Goal: Information Seeking & Learning: Understand process/instructions

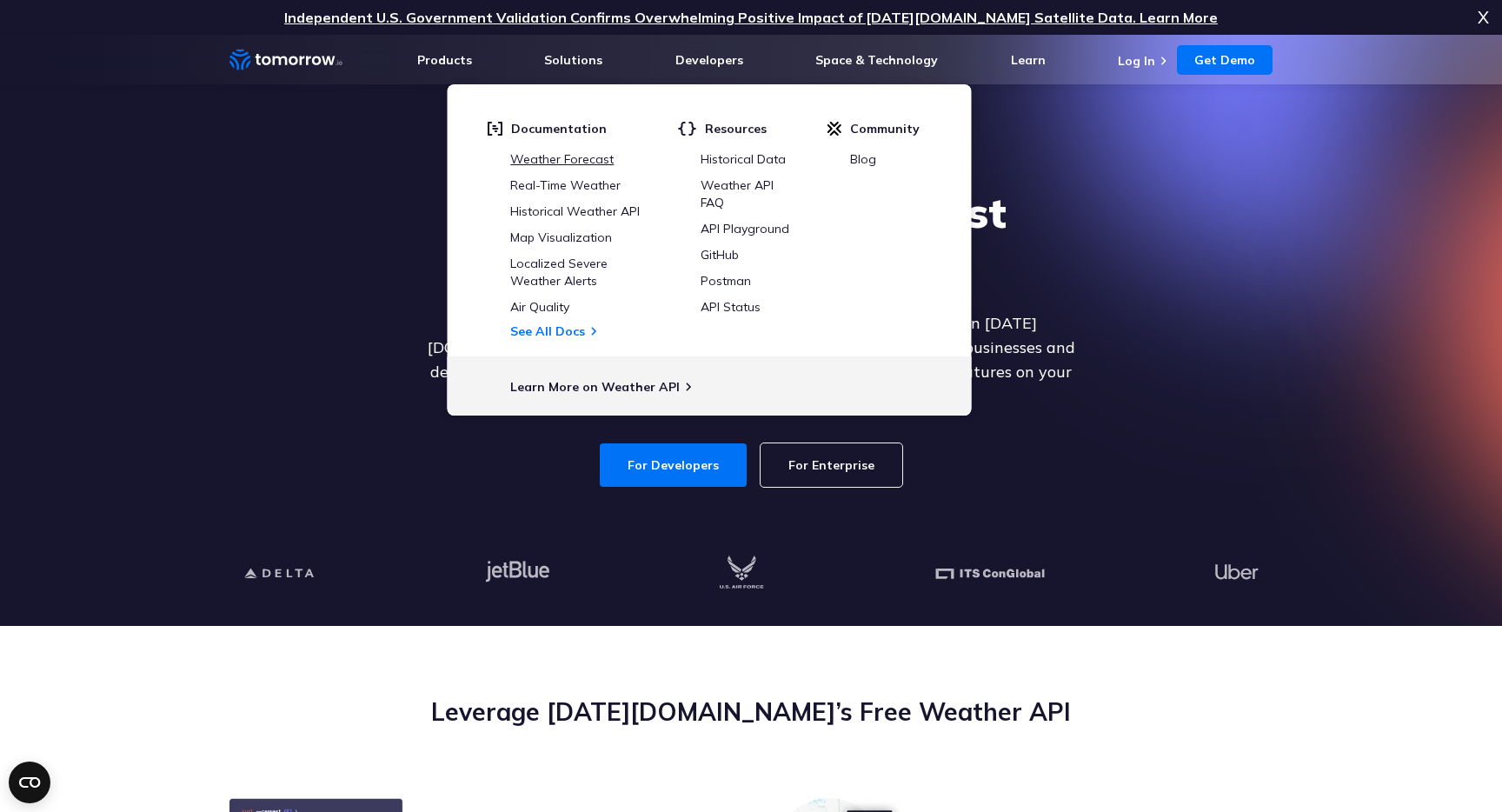
click at [599, 159] on link "Weather Forecast" at bounding box center [562, 159] width 104 height 16
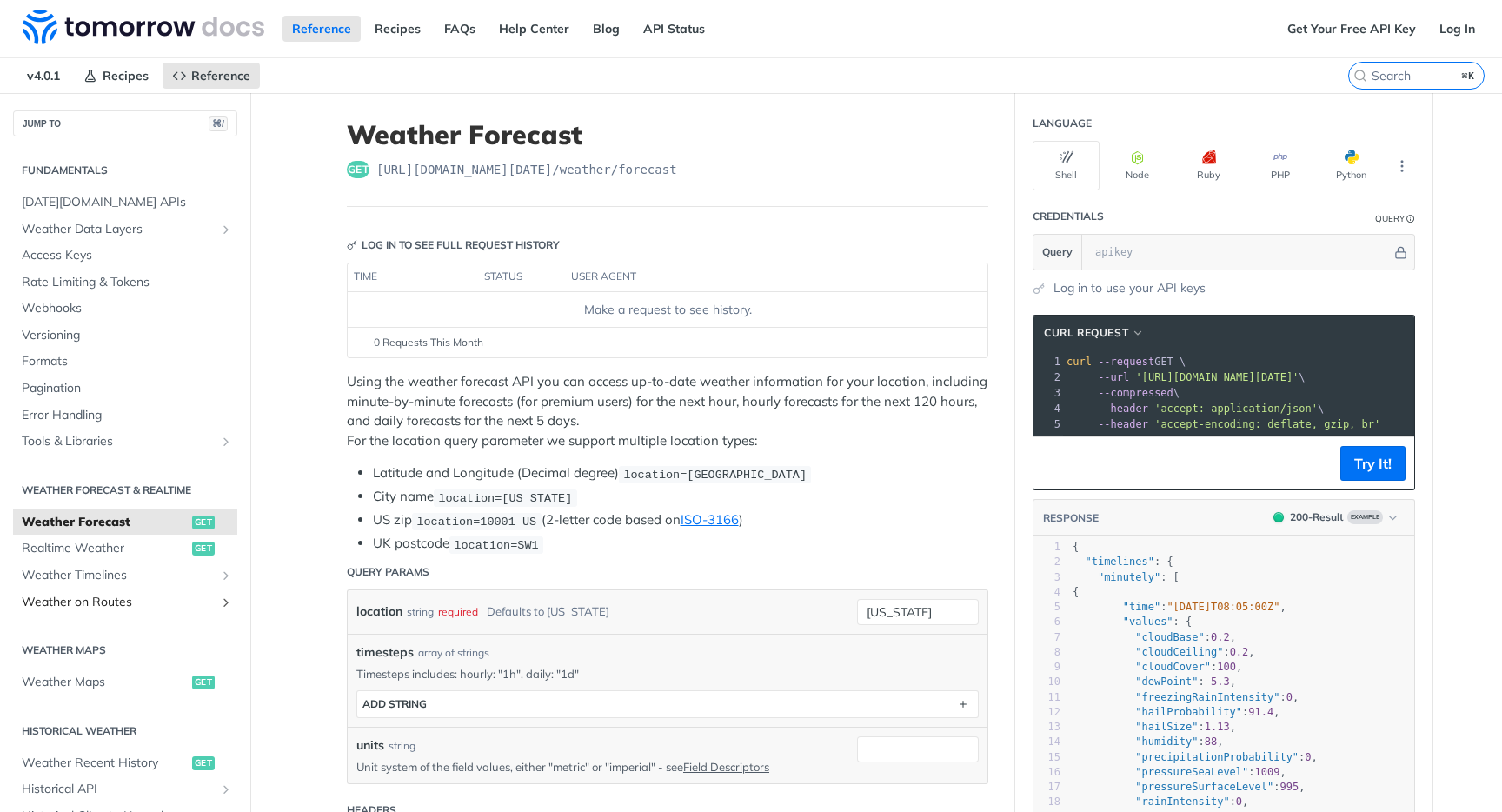
click at [109, 606] on span "Weather on Routes" at bounding box center [118, 602] width 193 height 17
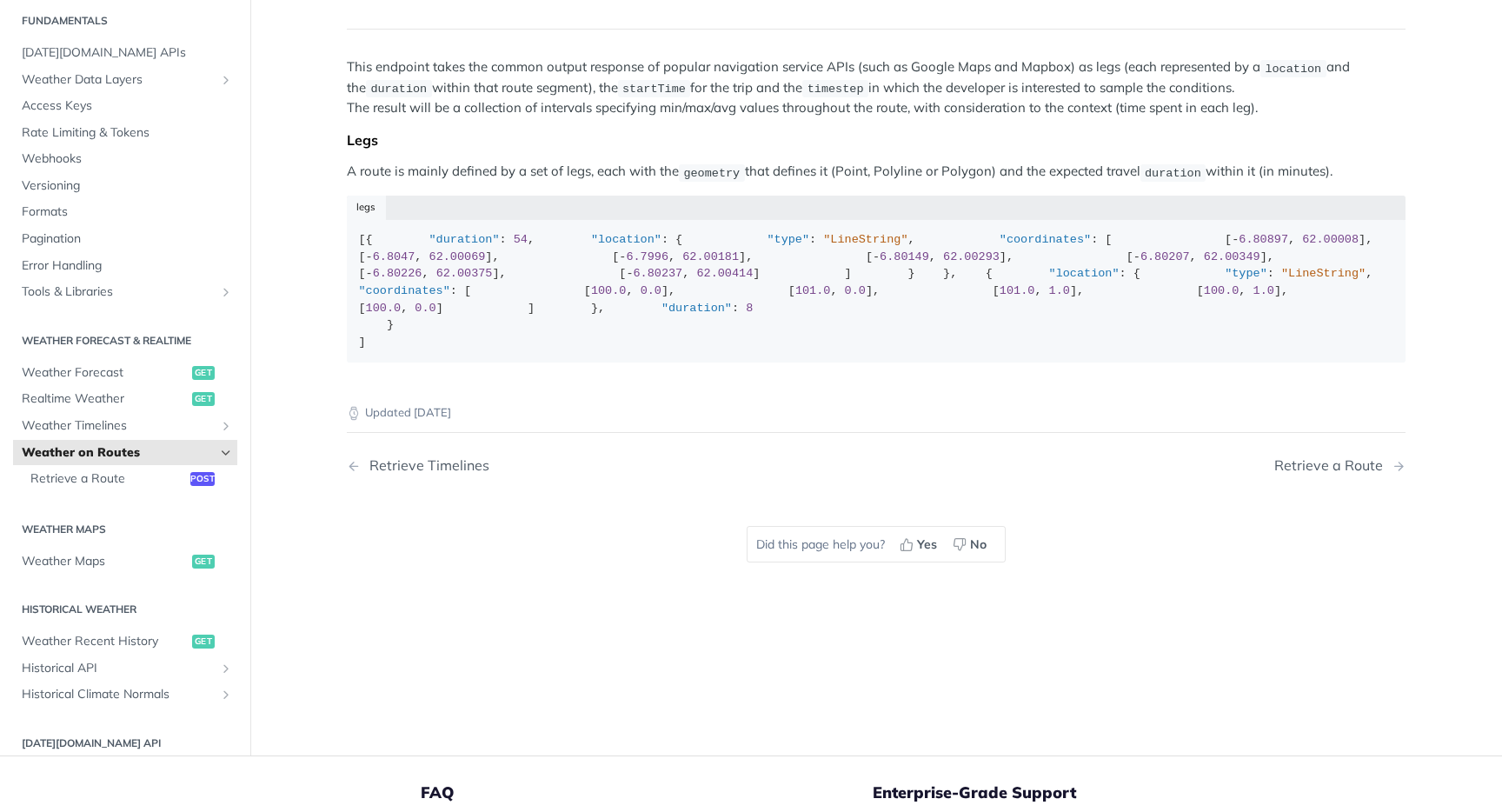
scroll to position [146, 0]
click at [890, 354] on div "[{ "duration" : 54 , "location" : { "type" : "LineString" , "coordinates" : [ […" at bounding box center [876, 294] width 1035 height 119
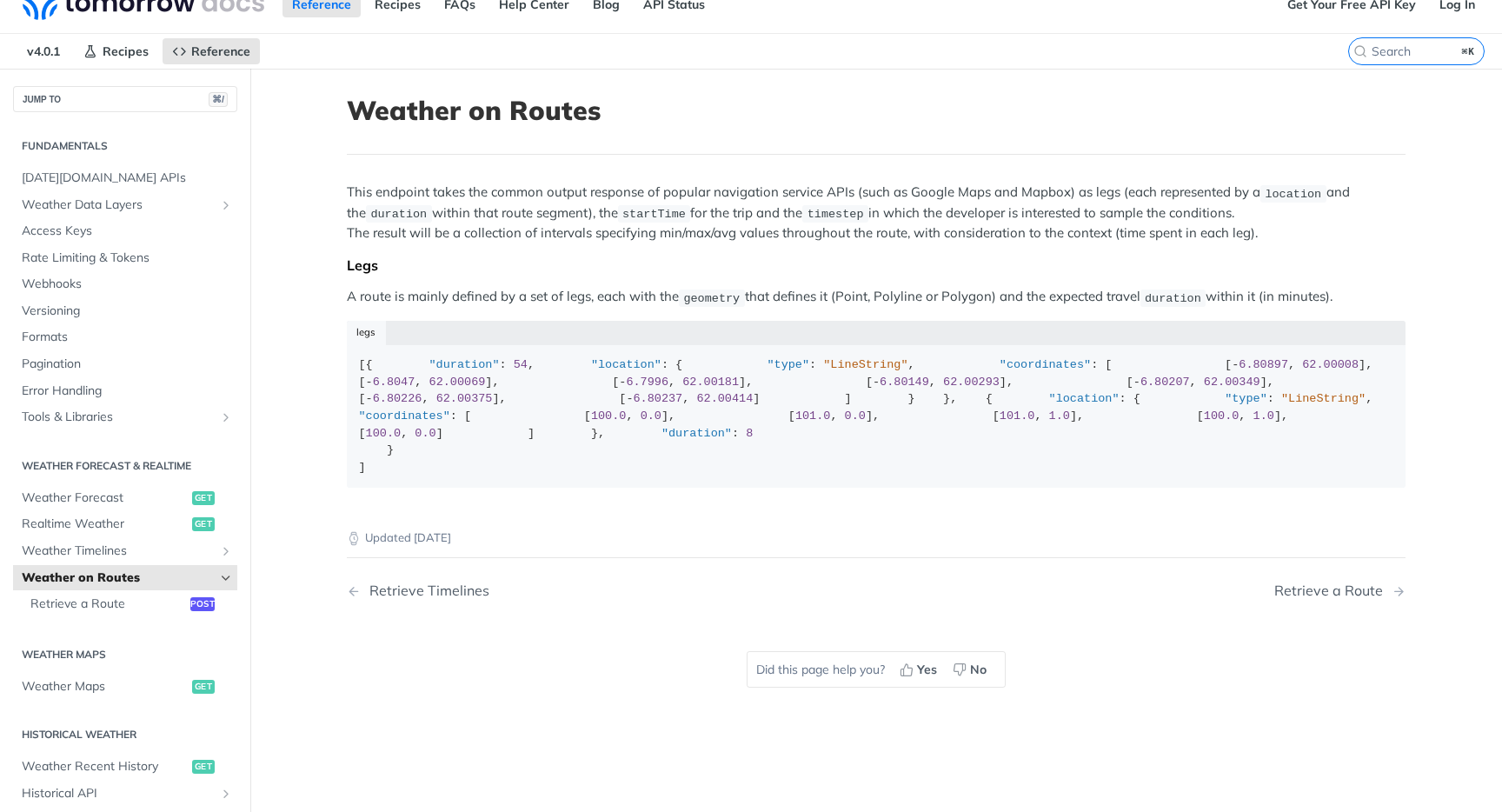
scroll to position [0, 0]
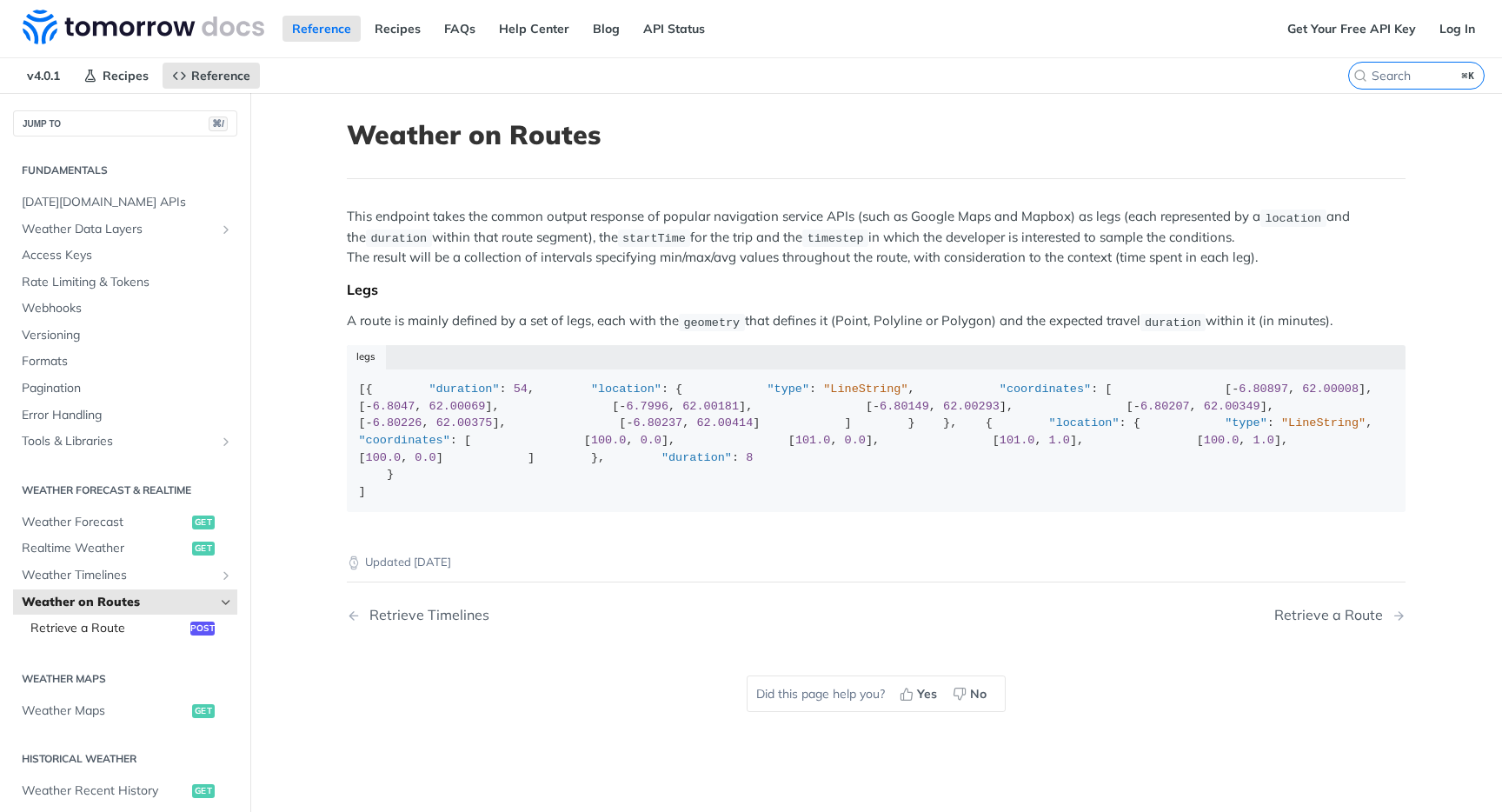
click at [116, 627] on span "Retrieve a Route" at bounding box center [108, 628] width 156 height 17
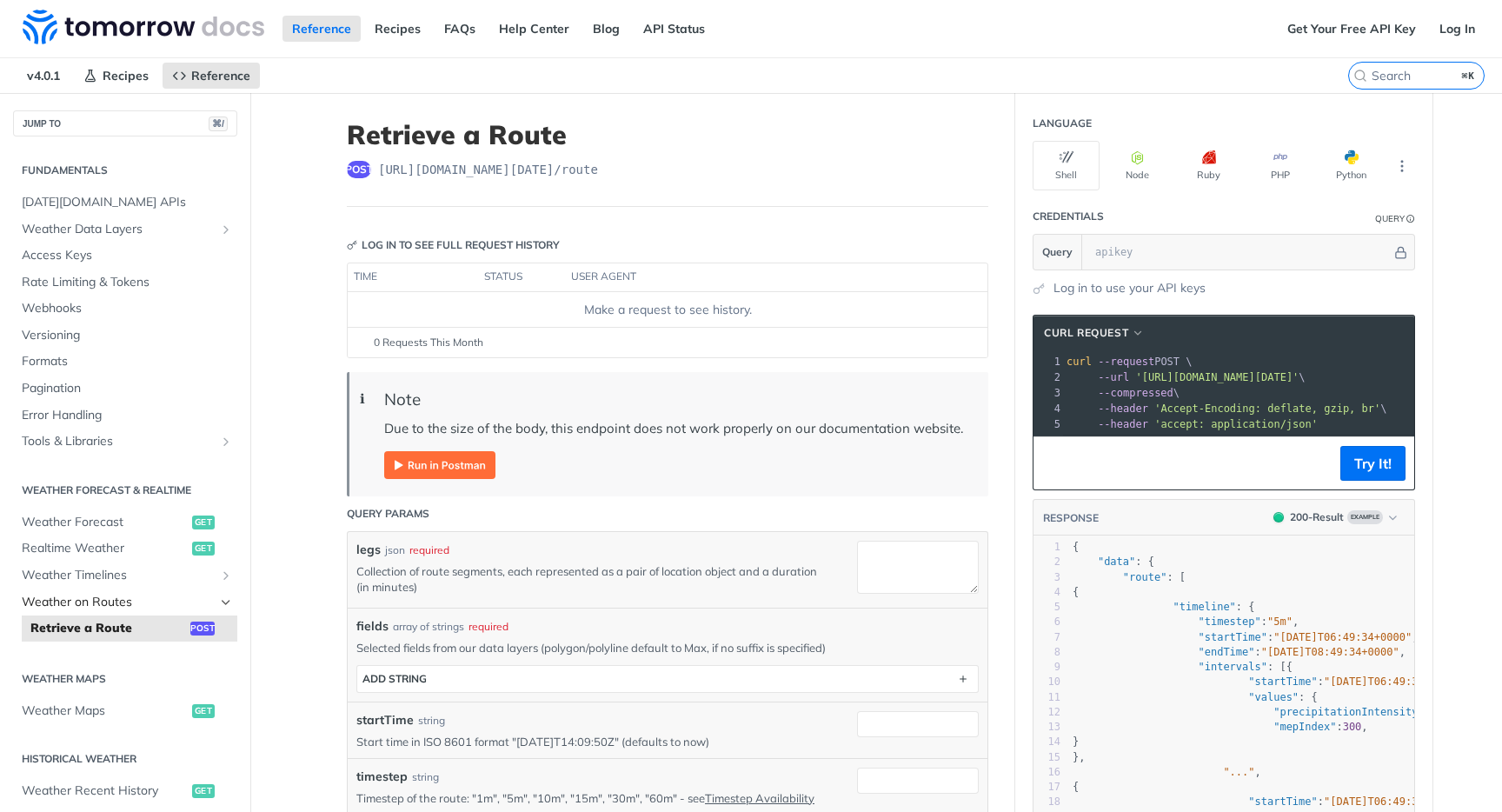
click at [115, 600] on span "Weather on Routes" at bounding box center [118, 602] width 193 height 17
